Goal: Task Accomplishment & Management: Complete application form

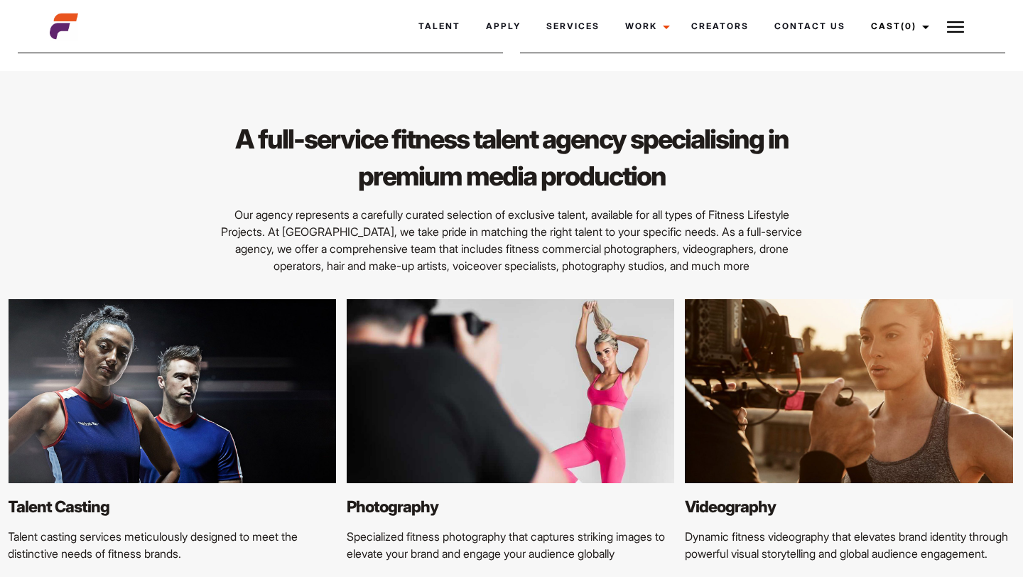
scroll to position [1586, 0]
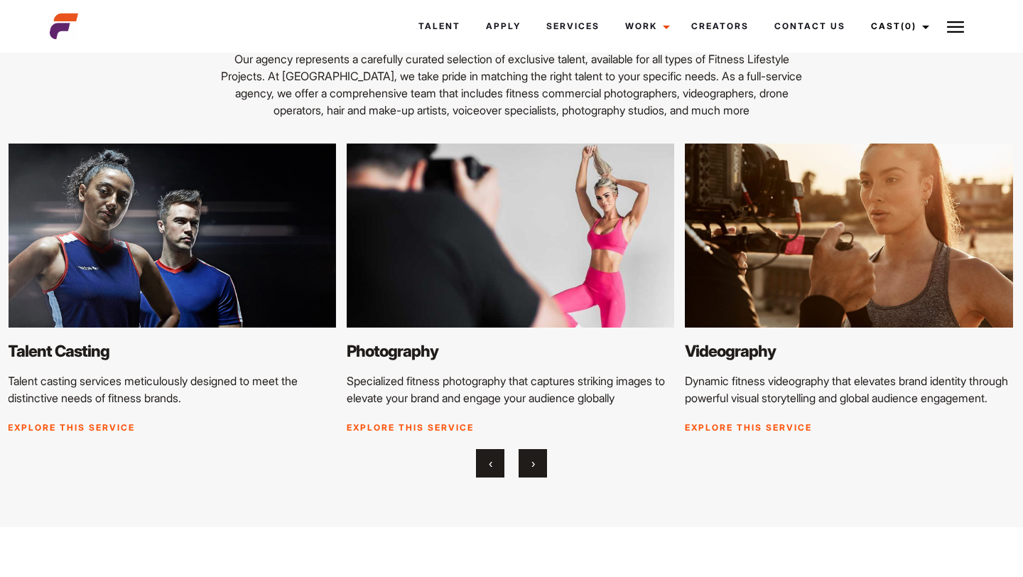
click at [519, 477] on button "›" at bounding box center [533, 463] width 28 height 28
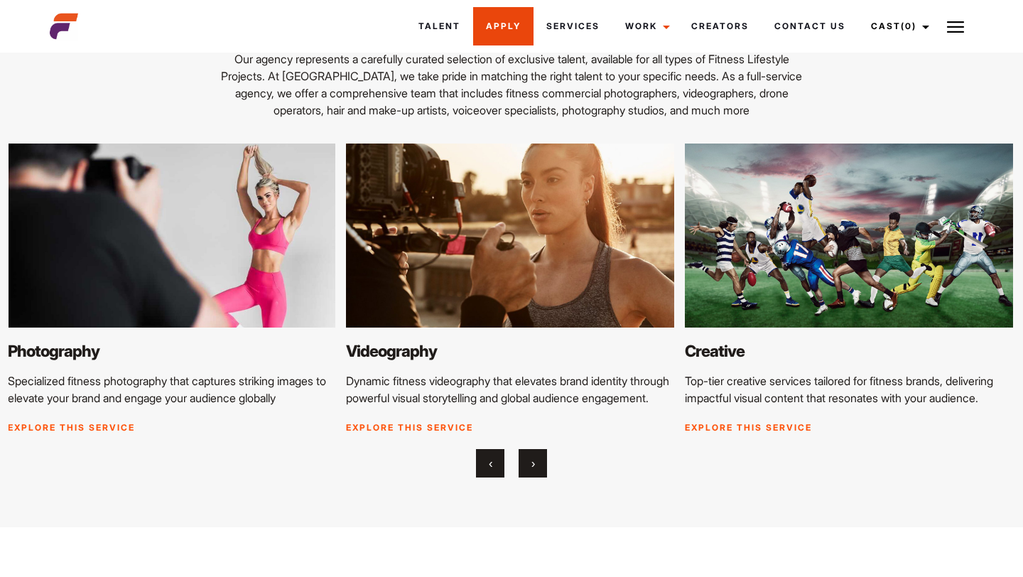
click at [510, 24] on link "Apply" at bounding box center [503, 26] width 60 height 38
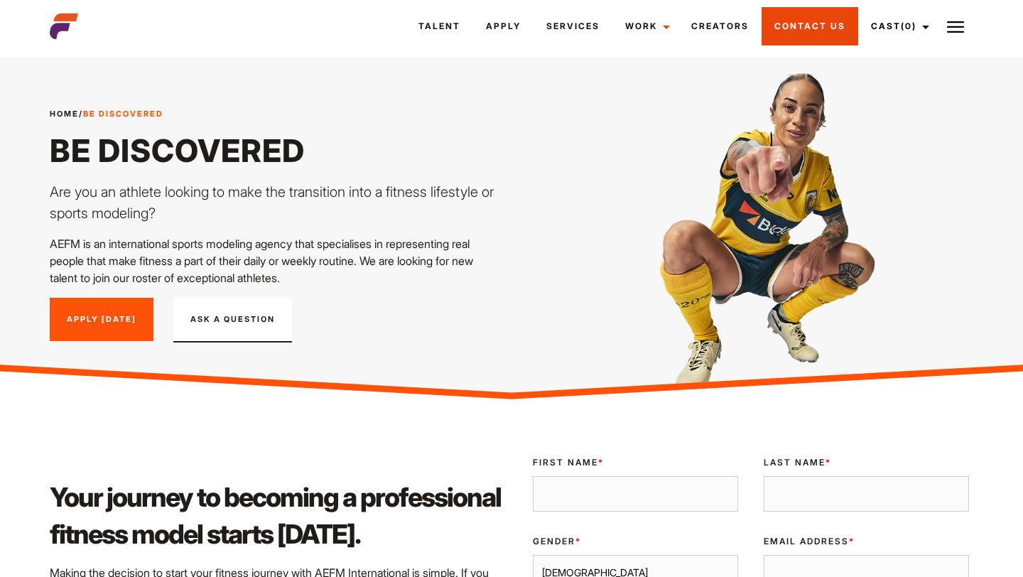
click at [772, 13] on link "Contact Us" at bounding box center [810, 26] width 97 height 38
